Goal: Obtain resource: Download file/media

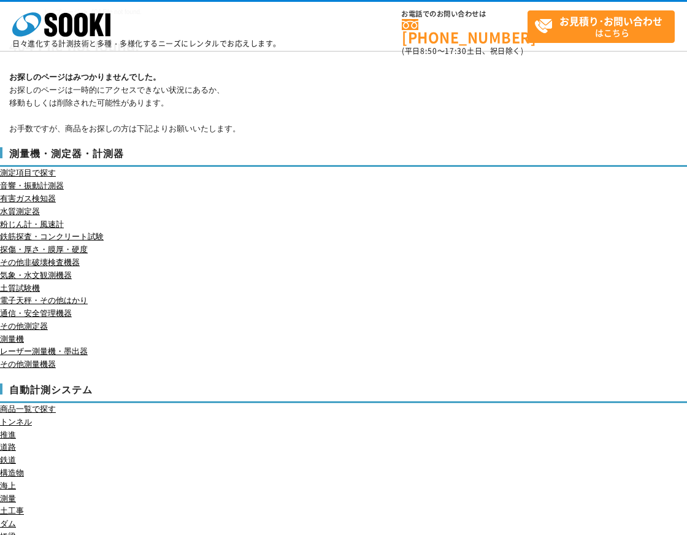
scroll to position [123, 0]
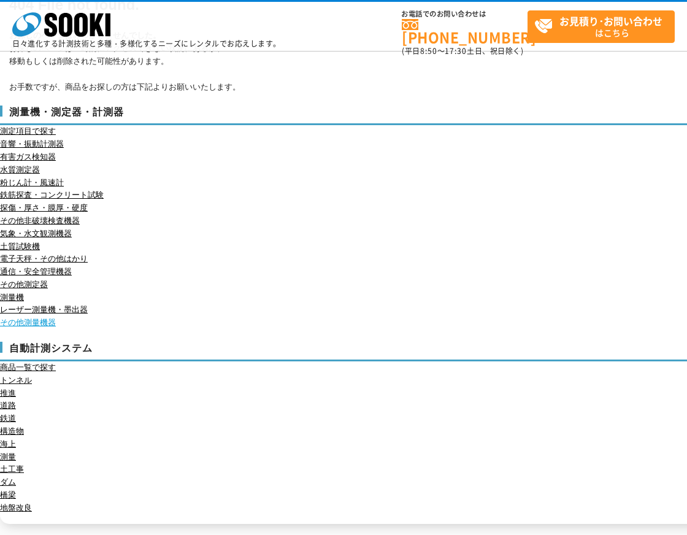
click at [43, 326] on link "その他測量機器" at bounding box center [28, 322] width 56 height 9
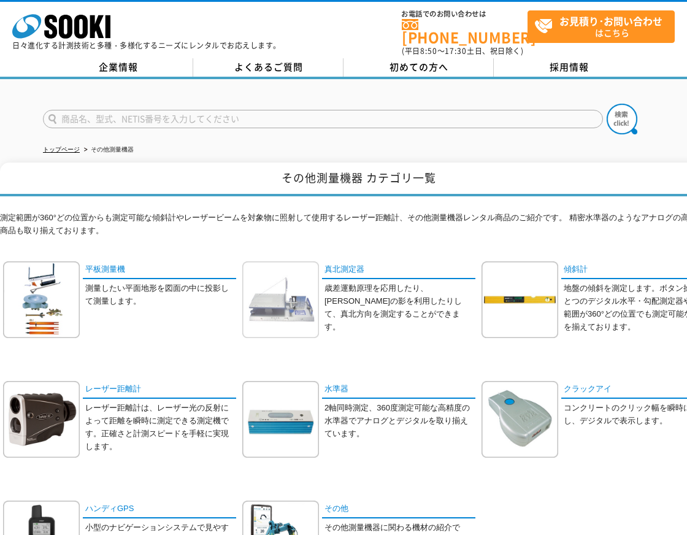
click at [297, 290] on img at bounding box center [280, 299] width 77 height 77
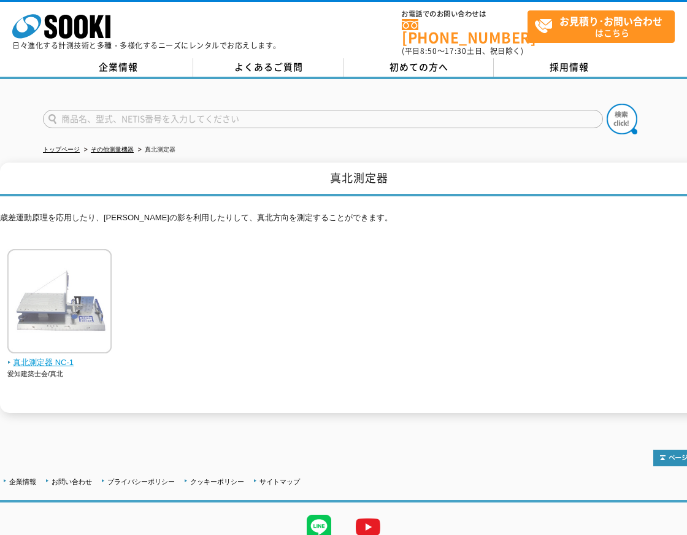
click at [50, 356] on span "真北測定器 NC-1" at bounding box center [59, 362] width 105 height 13
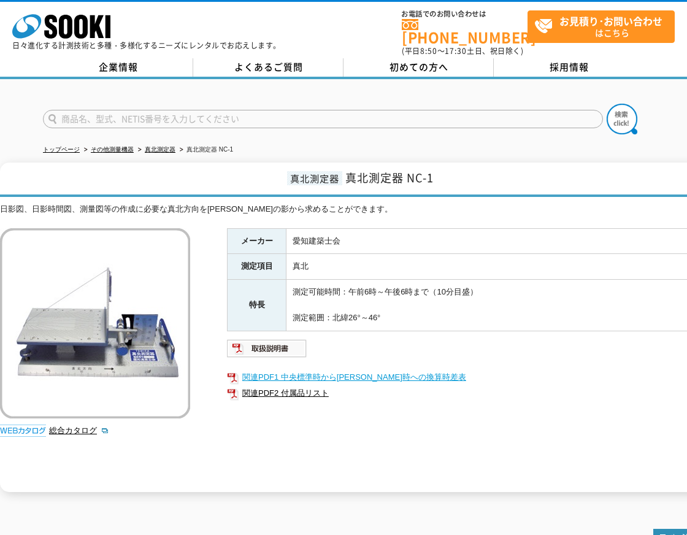
click at [347, 369] on link "関連PDF1 中央標準時から真太陽時への換算時差表" at bounding box center [472, 377] width 490 height 16
